Goal: Task Accomplishment & Management: Manage account settings

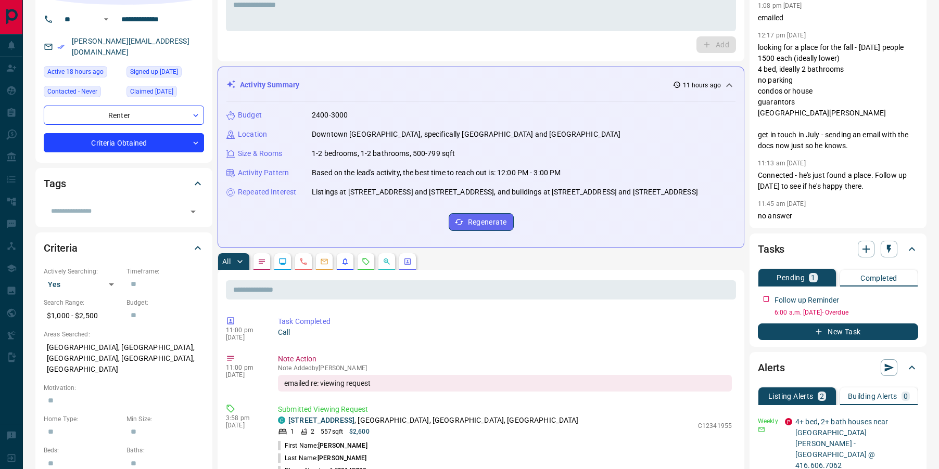
scroll to position [77, 0]
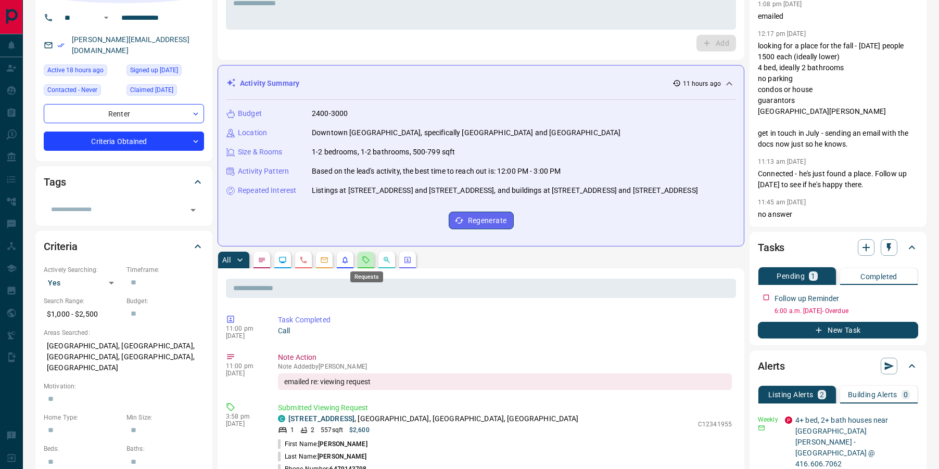
click at [368, 264] on div "Requests" at bounding box center [366, 273] width 35 height 19
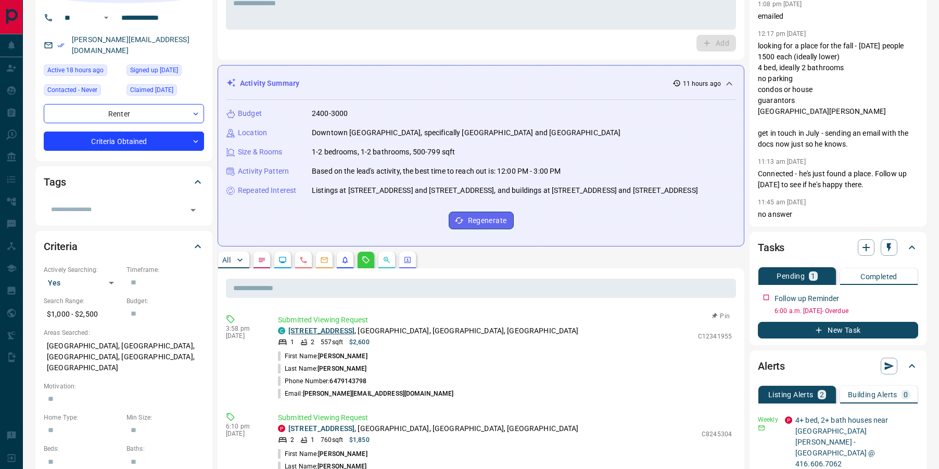
click at [340, 331] on link "[STREET_ADDRESS]" at bounding box center [321, 331] width 66 height 8
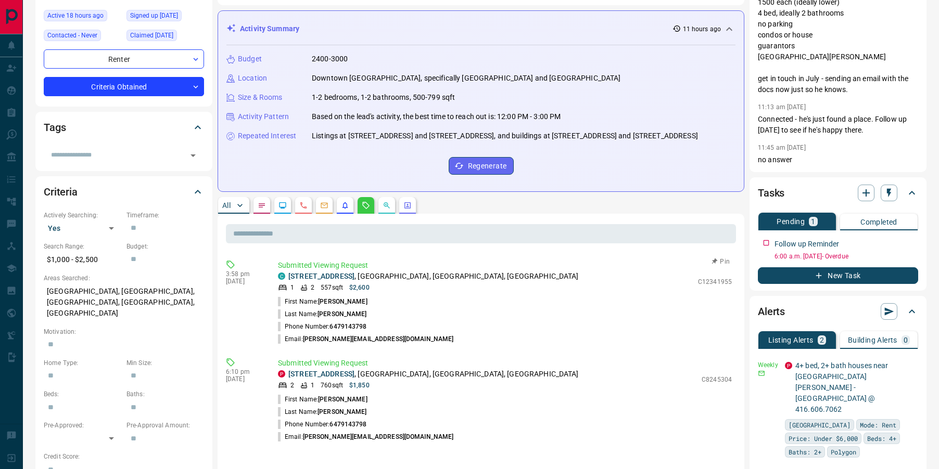
scroll to position [0, 0]
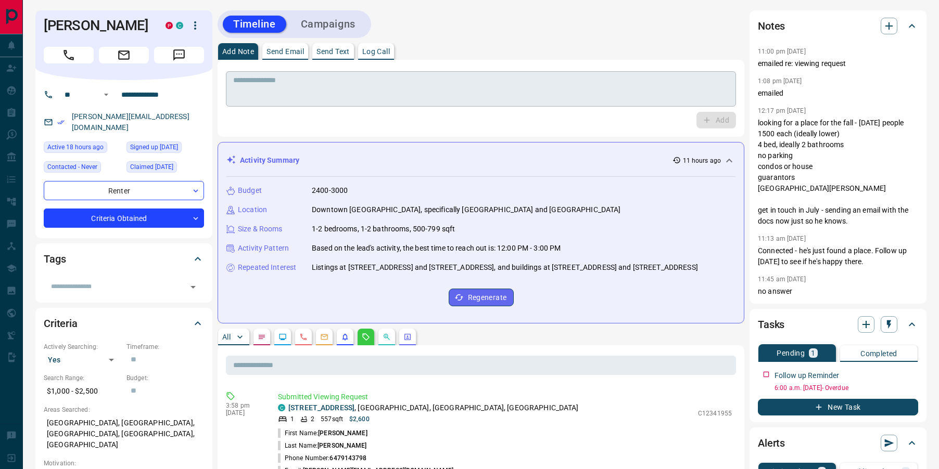
click at [400, 86] on textarea at bounding box center [480, 89] width 495 height 27
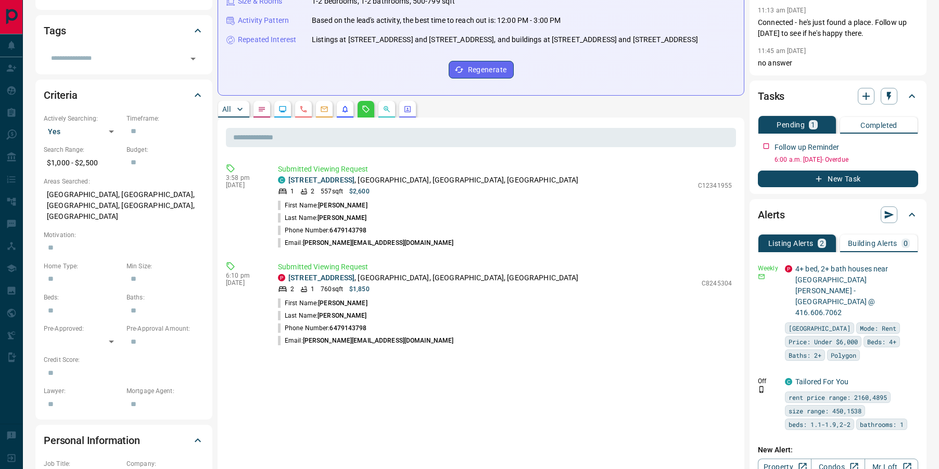
scroll to position [229, 0]
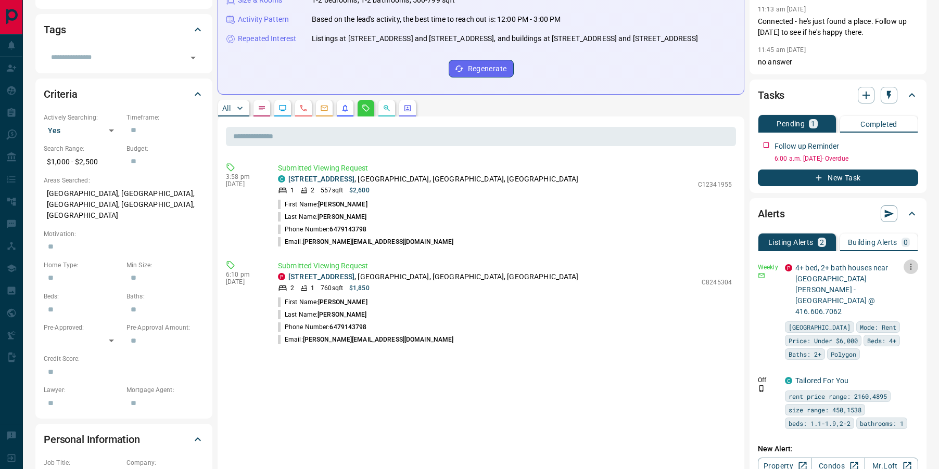
click at [910, 270] on icon "button" at bounding box center [911, 267] width 2 height 6
click at [878, 332] on li "Delete" at bounding box center [895, 331] width 46 height 17
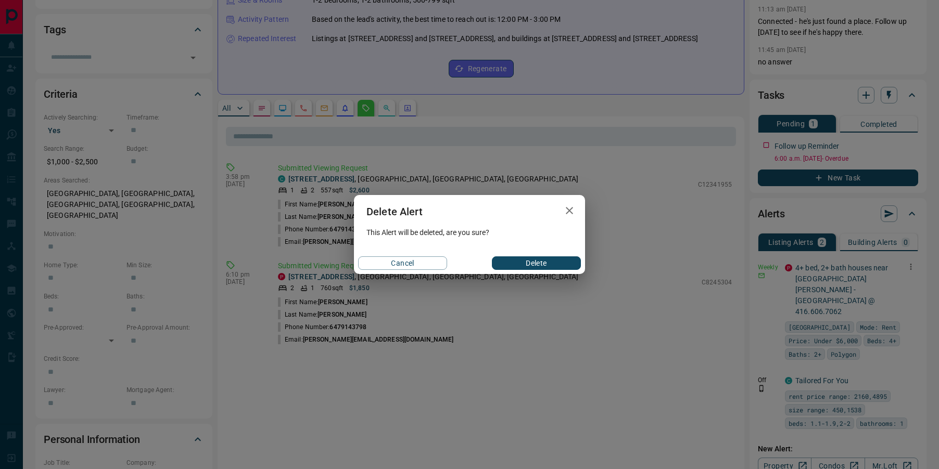
click at [540, 266] on button "Delete" at bounding box center [536, 264] width 89 height 14
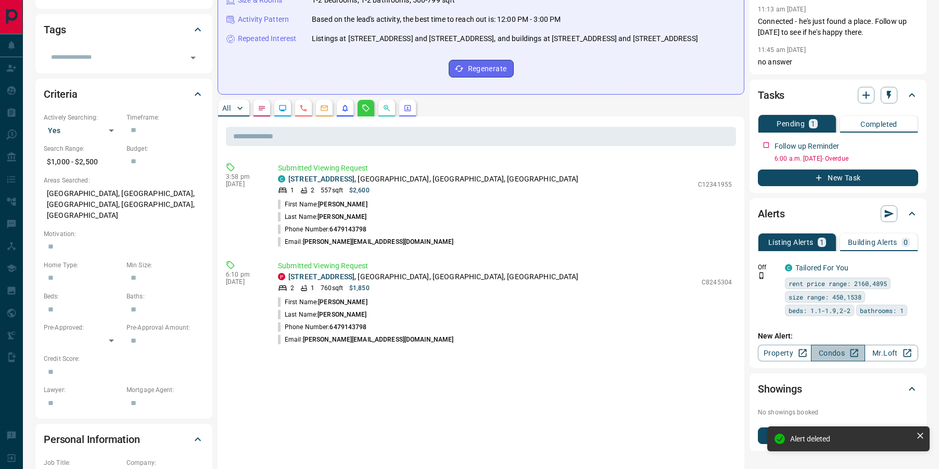
click at [815, 362] on link "Condos" at bounding box center [838, 353] width 54 height 17
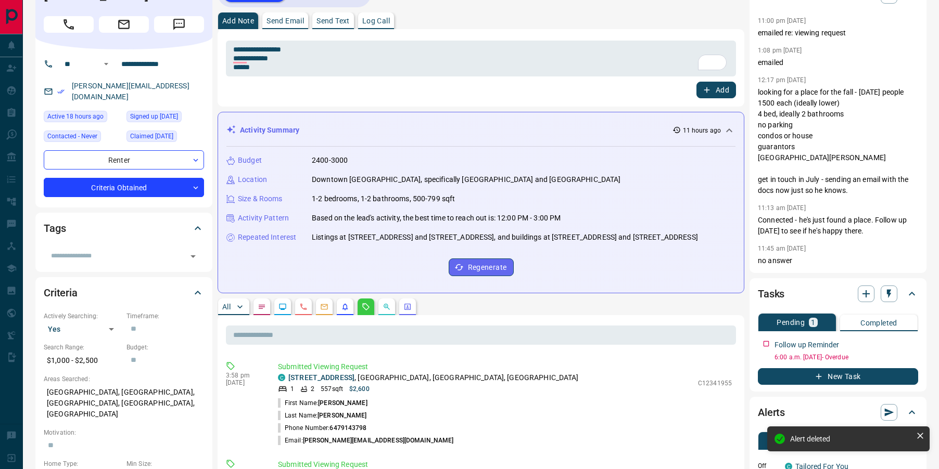
scroll to position [32, 0]
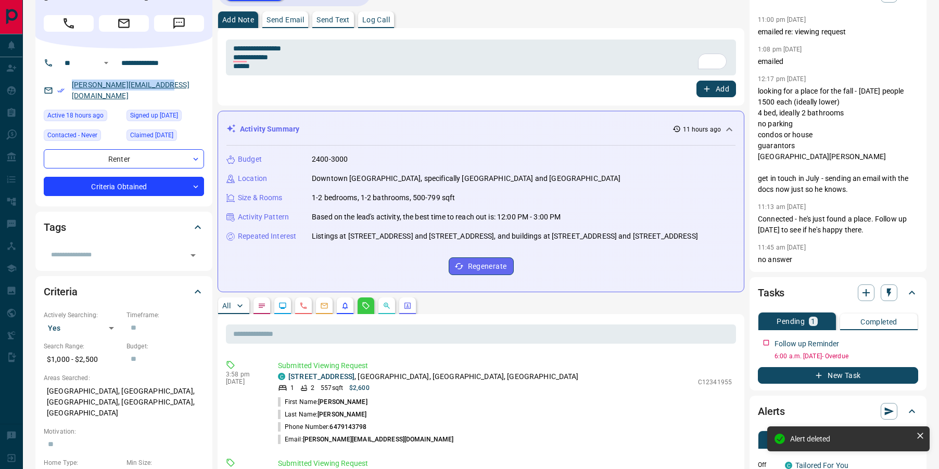
drag, startPoint x: 182, startPoint y: 81, endPoint x: 72, endPoint y: 86, distance: 109.4
click at [72, 86] on div "[PERSON_NAME][EMAIL_ADDRESS][DOMAIN_NAME]" at bounding box center [124, 90] width 160 height 28
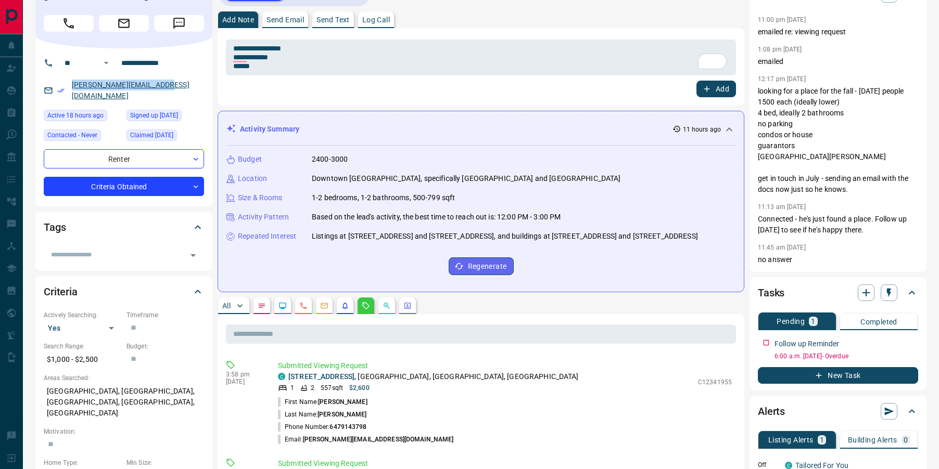
copy link "[PERSON_NAME][EMAIL_ADDRESS][DOMAIN_NAME]"
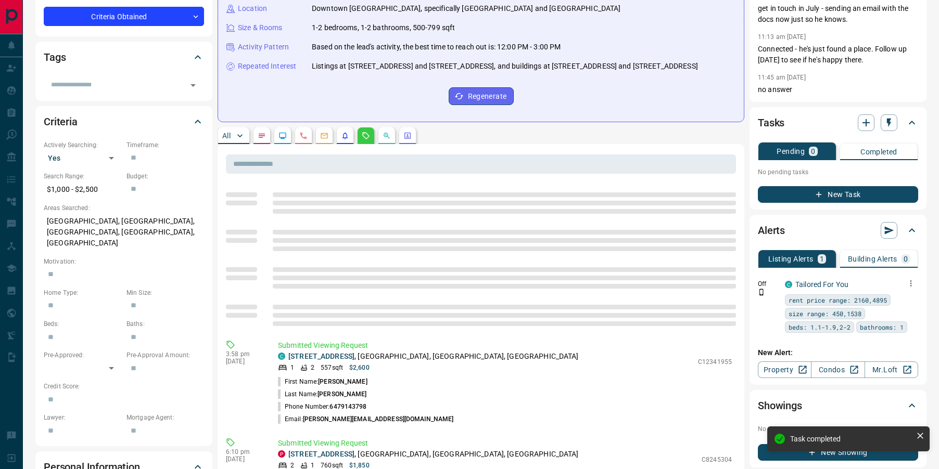
scroll to position [216, 0]
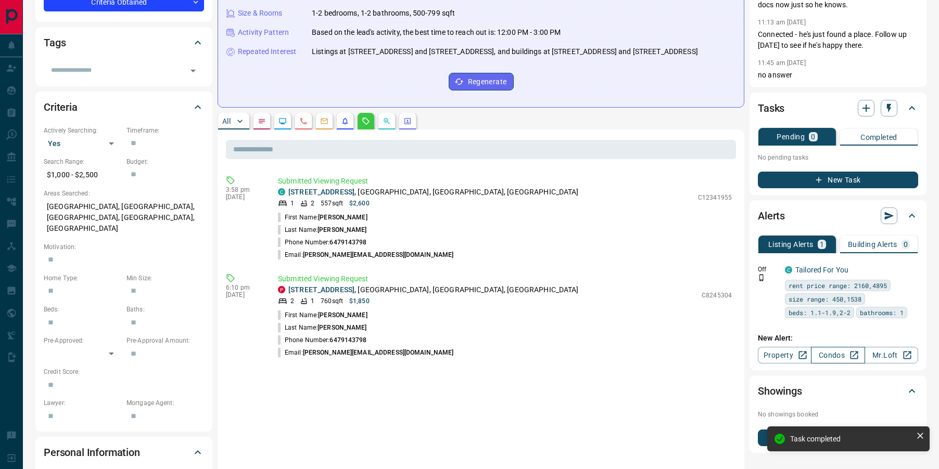
click at [835, 364] on link "Condos" at bounding box center [838, 355] width 54 height 17
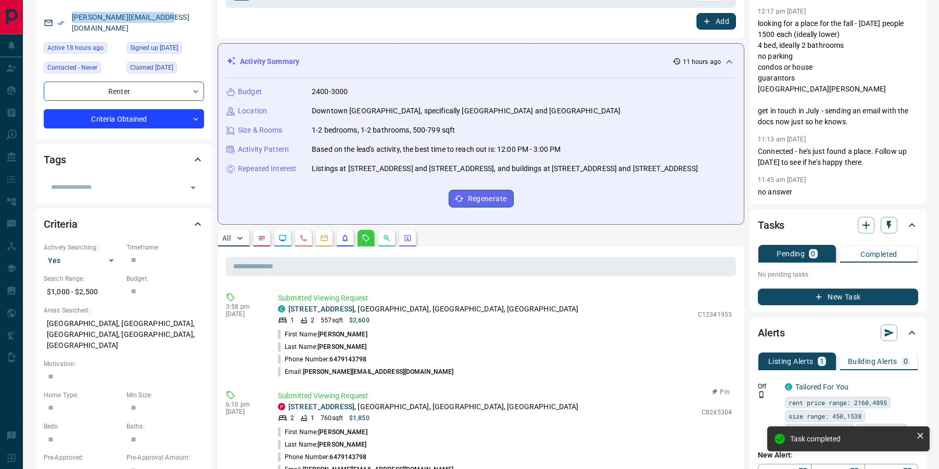
scroll to position [0, 0]
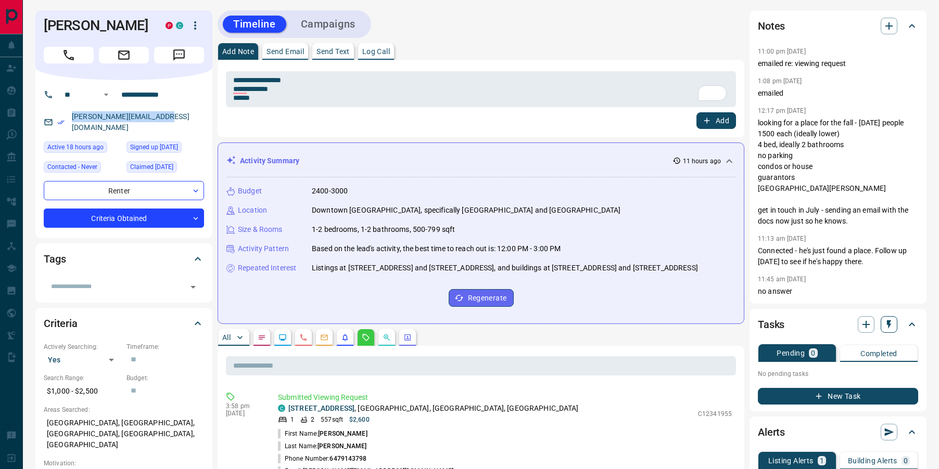
click at [880, 333] on button "button" at bounding box center [888, 324] width 17 height 17
click at [845, 371] on li "3 Day Follow-Up" at bounding box center [862, 372] width 71 height 16
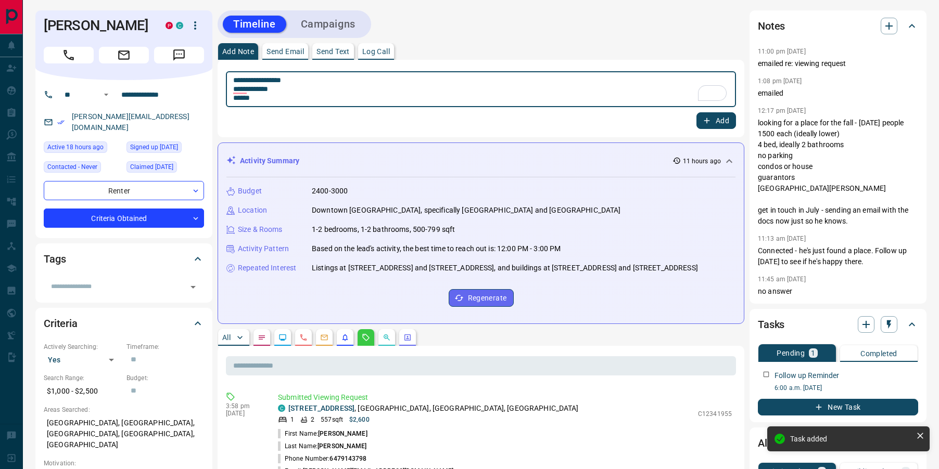
click at [267, 96] on textarea "**********" at bounding box center [480, 89] width 495 height 27
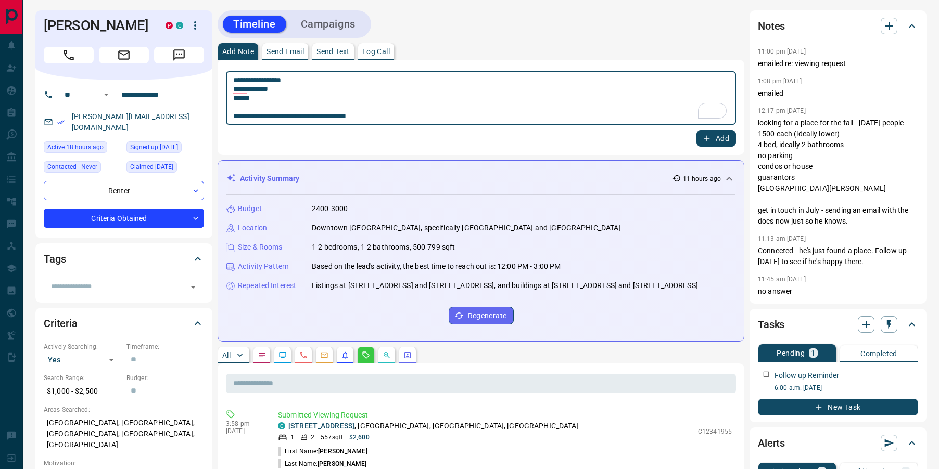
type textarea "**********"
click at [716, 134] on button "Add" at bounding box center [716, 138] width 40 height 17
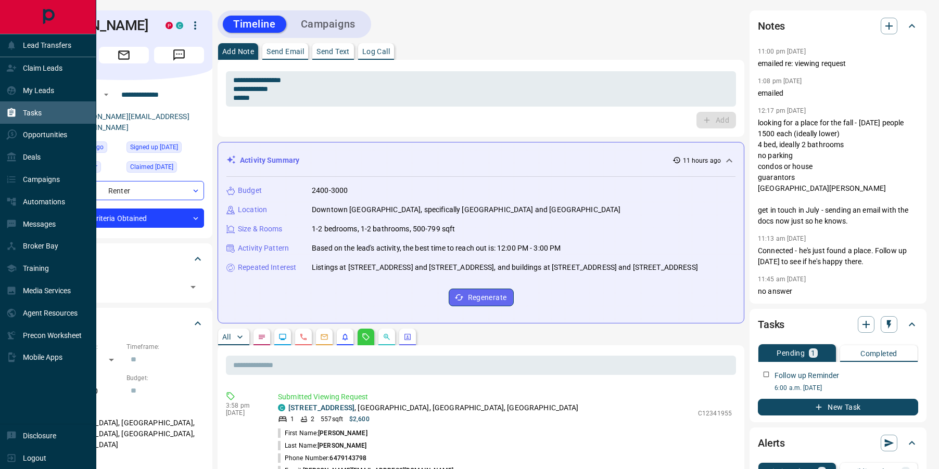
click at [16, 114] on icon at bounding box center [11, 113] width 10 height 10
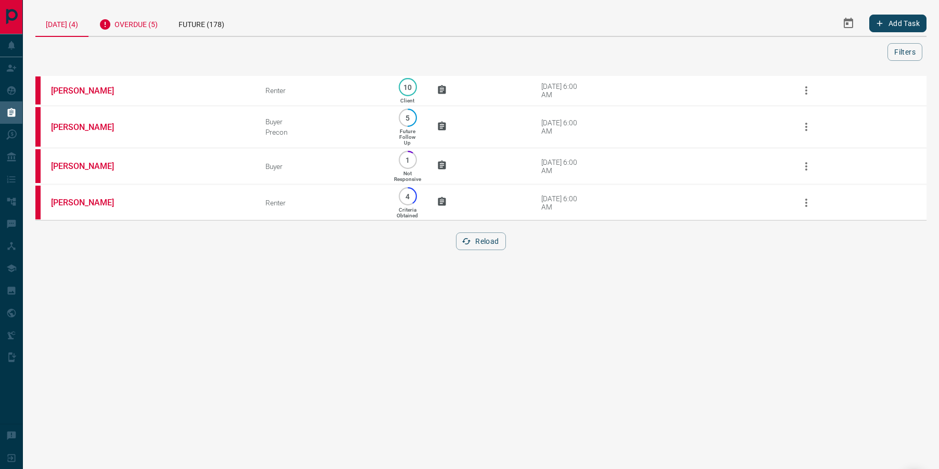
click at [123, 23] on div "Overdue (5)" at bounding box center [128, 22] width 80 height 25
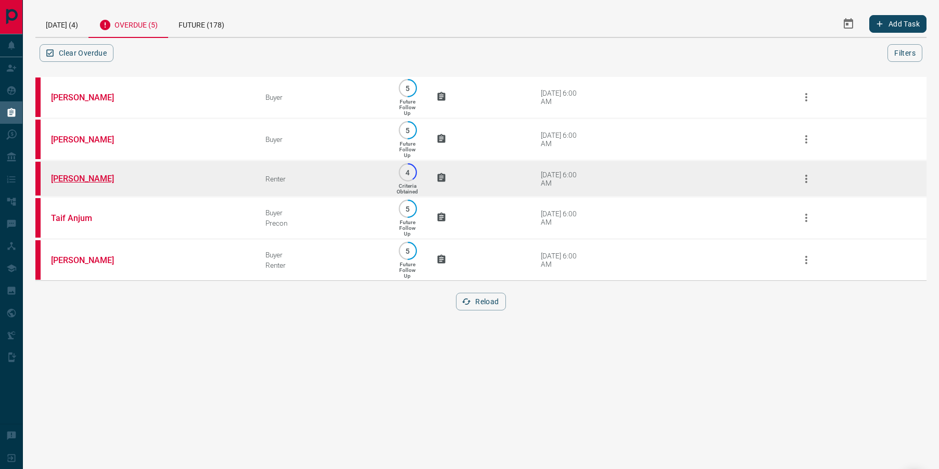
click at [69, 183] on link "[PERSON_NAME]" at bounding box center [90, 179] width 78 height 10
